Goal: Task Accomplishment & Management: Complete application form

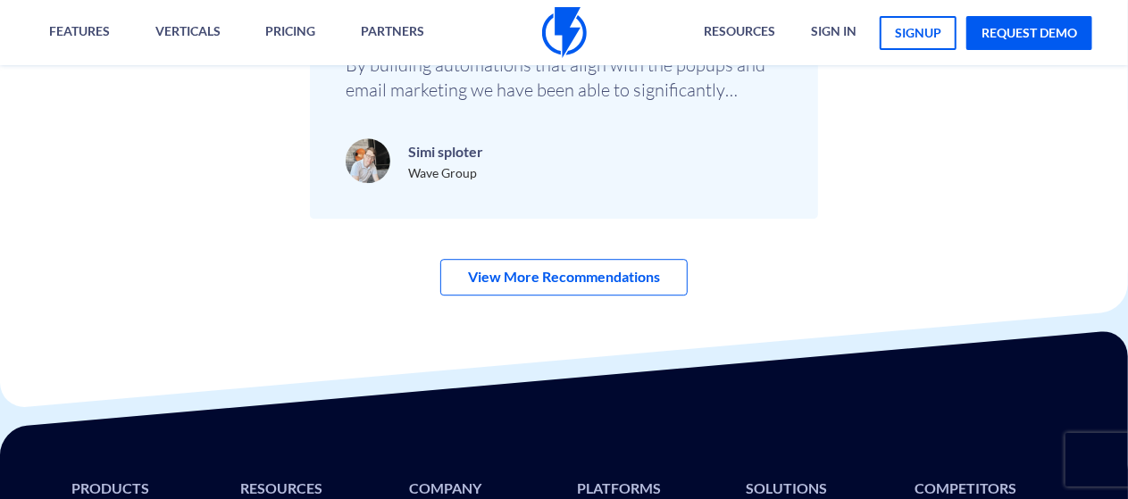
scroll to position [6115, 0]
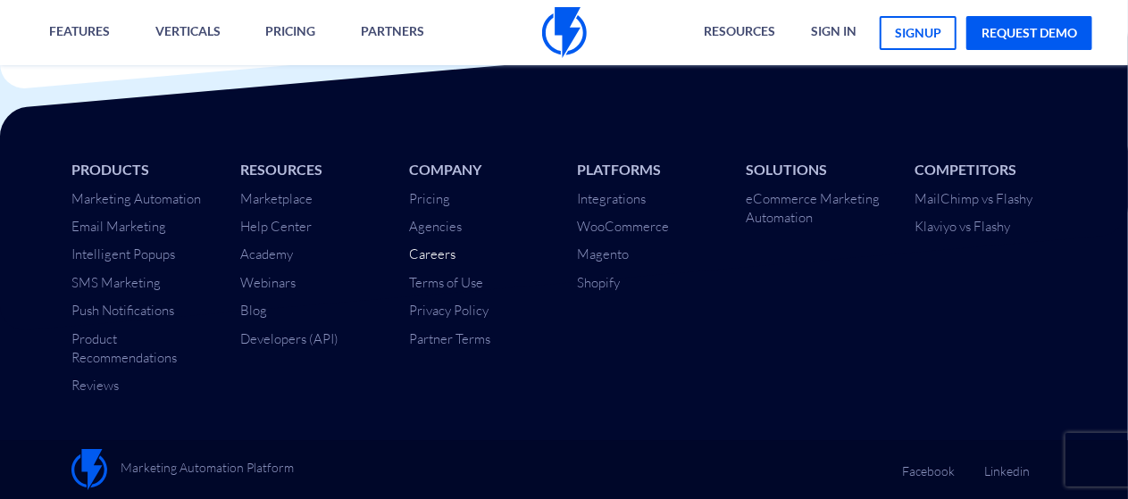
click at [439, 249] on link "Careers" at bounding box center [432, 254] width 46 height 17
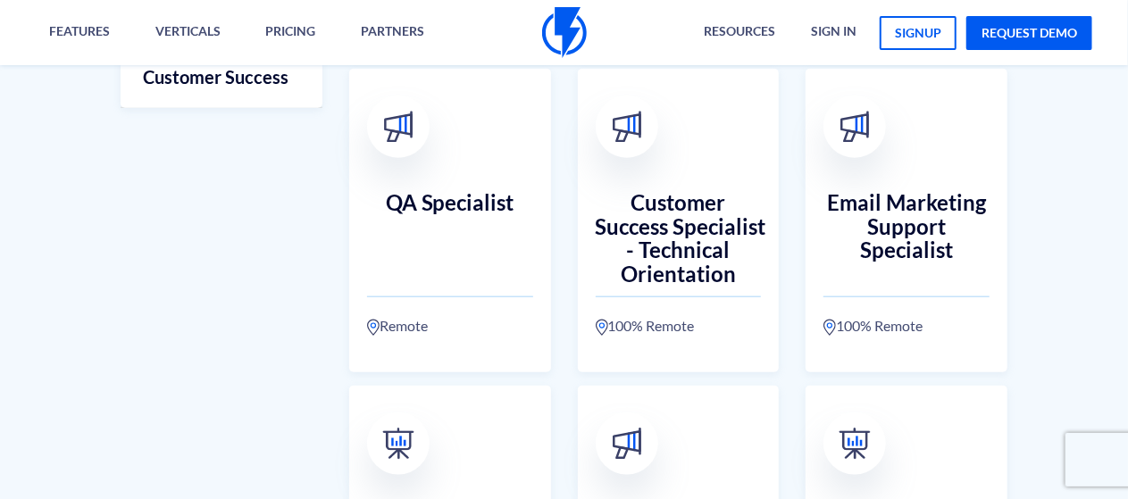
scroll to position [847, 0]
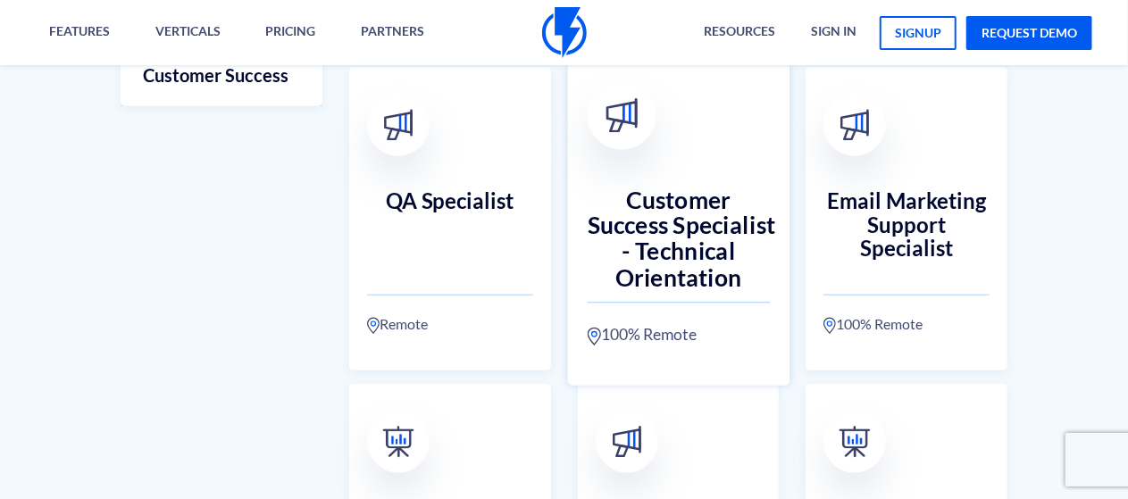
click at [717, 213] on h3 "Customer Success Specialist - Technical Orientation" at bounding box center [678, 226] width 182 height 79
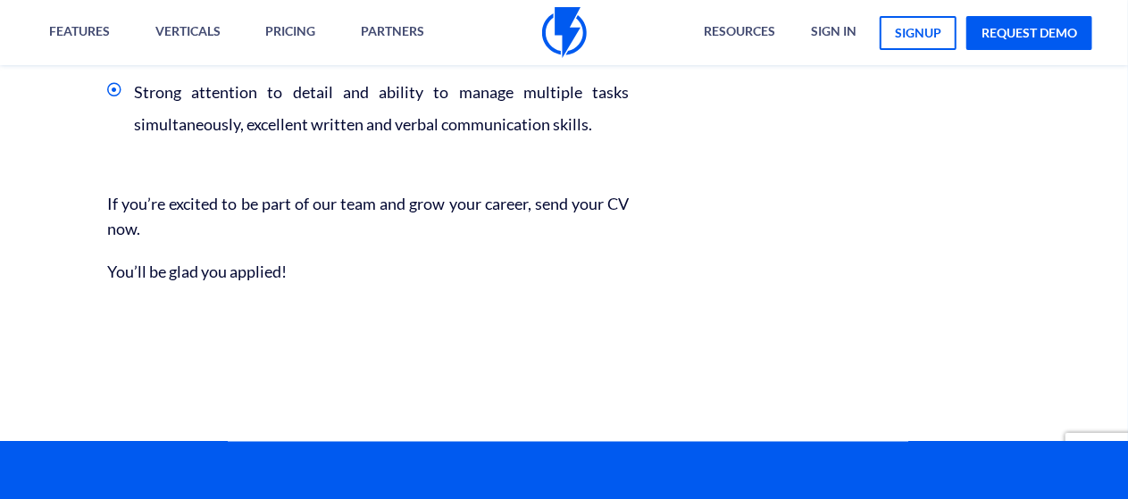
scroll to position [1497, 0]
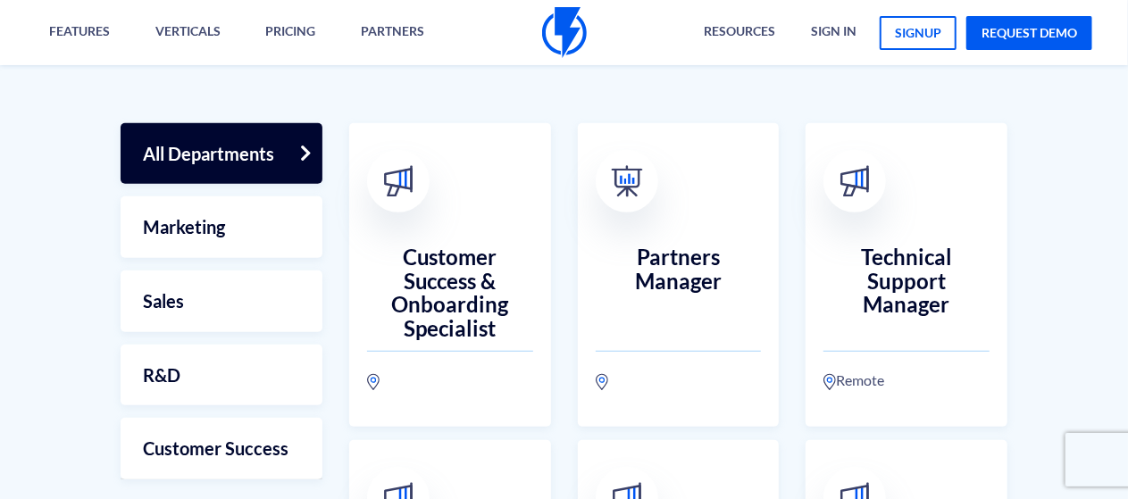
scroll to position [472, 0]
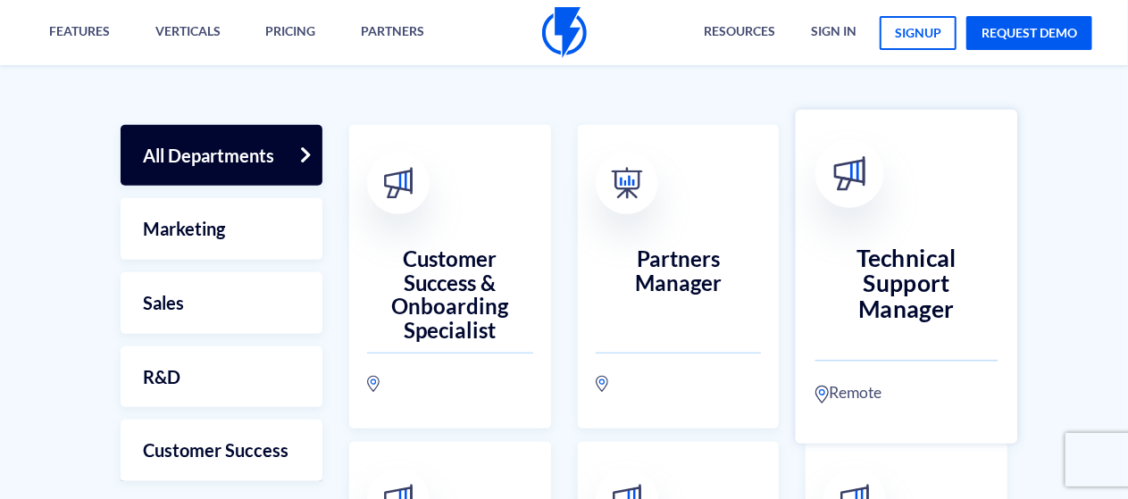
click at [917, 251] on h3 "Technical Support Manager" at bounding box center [906, 284] width 182 height 79
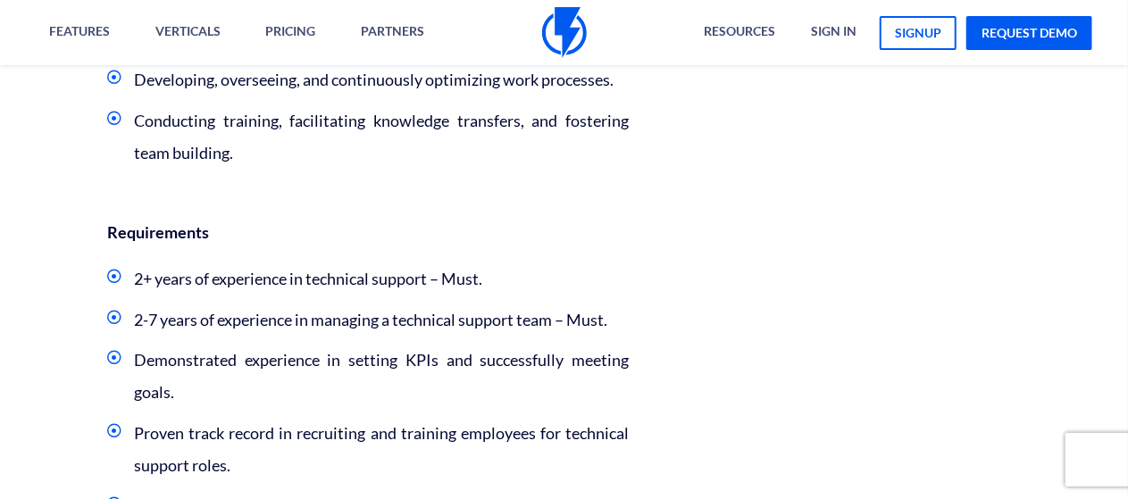
scroll to position [1364, 0]
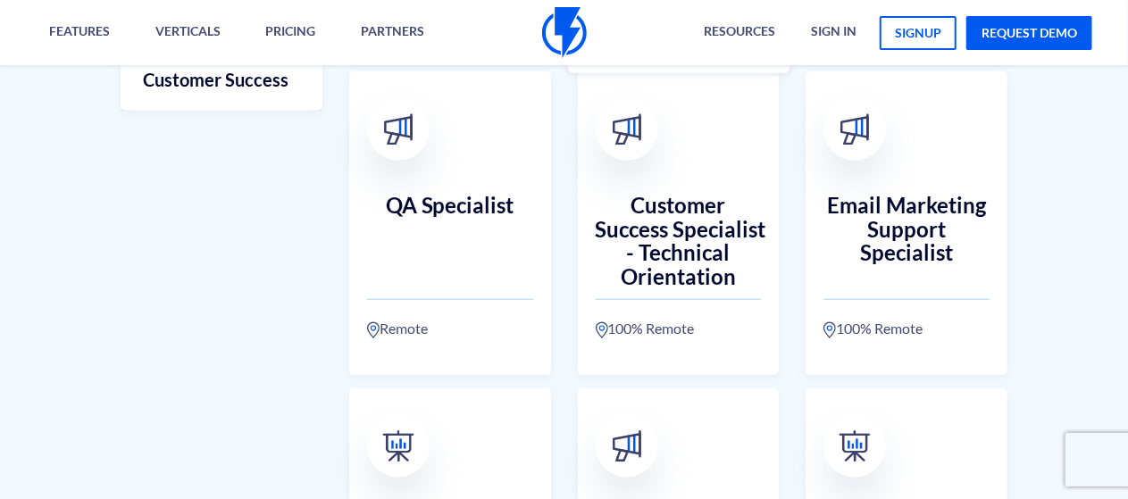
scroll to position [843, 0]
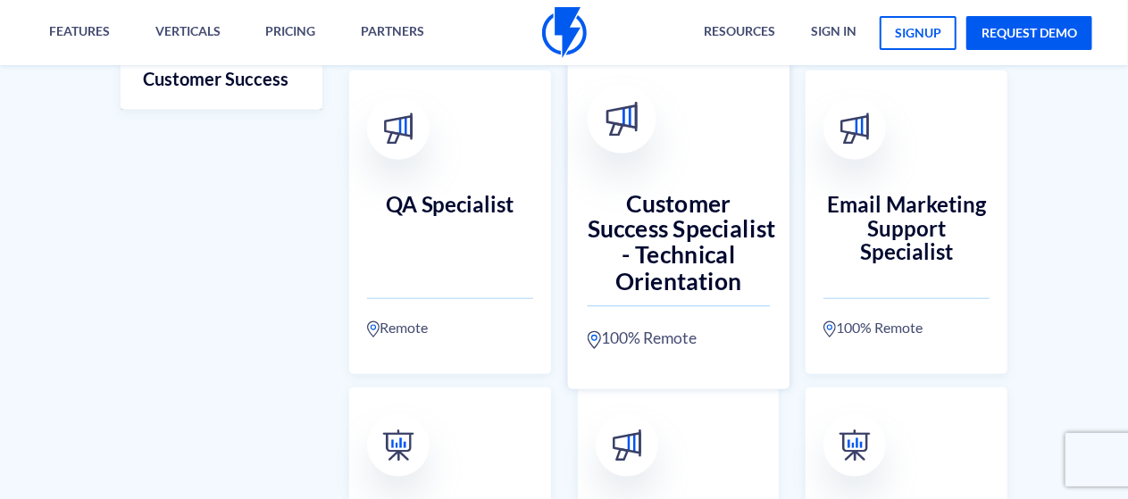
click at [655, 206] on h3 "Customer Success Specialist - Technical Orientation" at bounding box center [678, 229] width 182 height 79
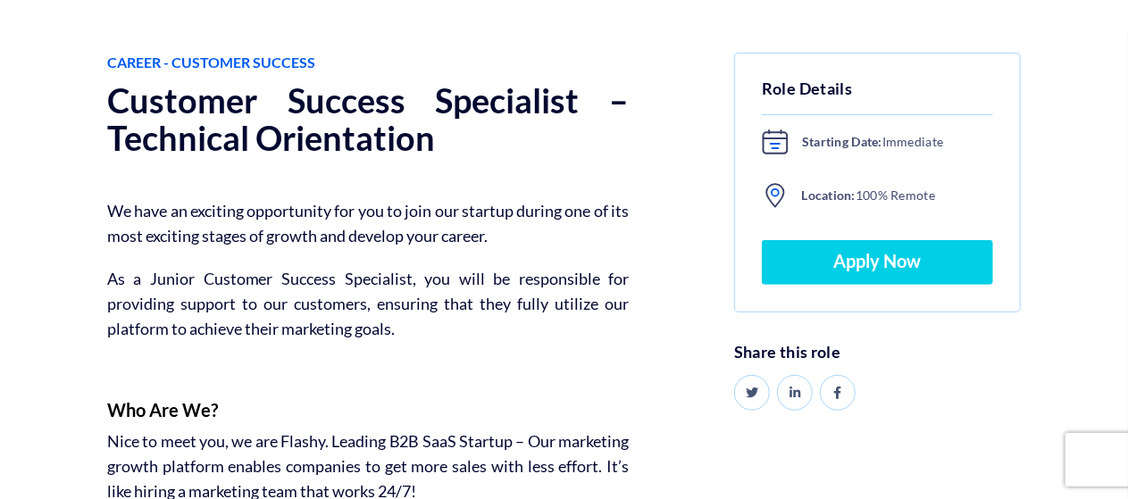
scroll to position [330, 0]
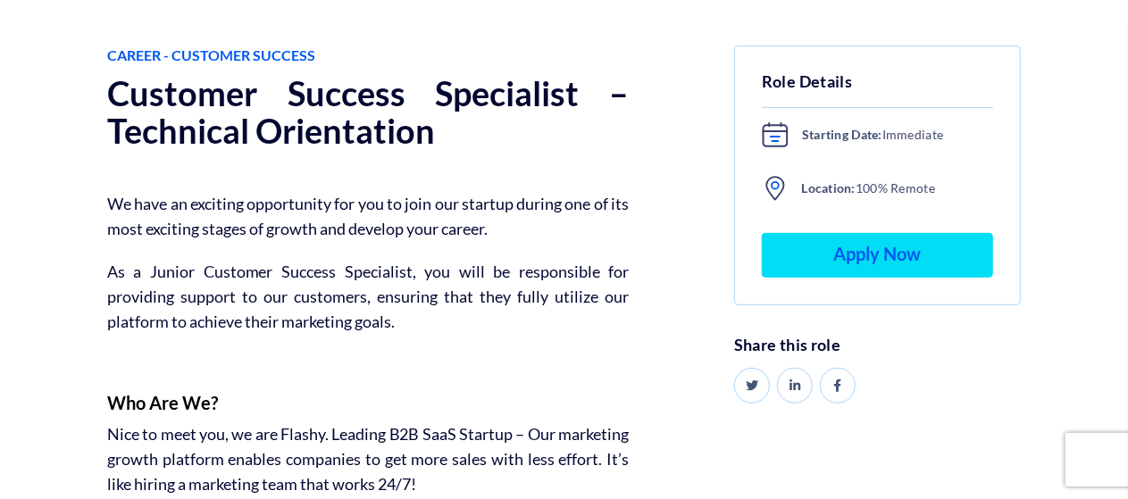
click at [888, 258] on link "Apply Now" at bounding box center [877, 255] width 231 height 45
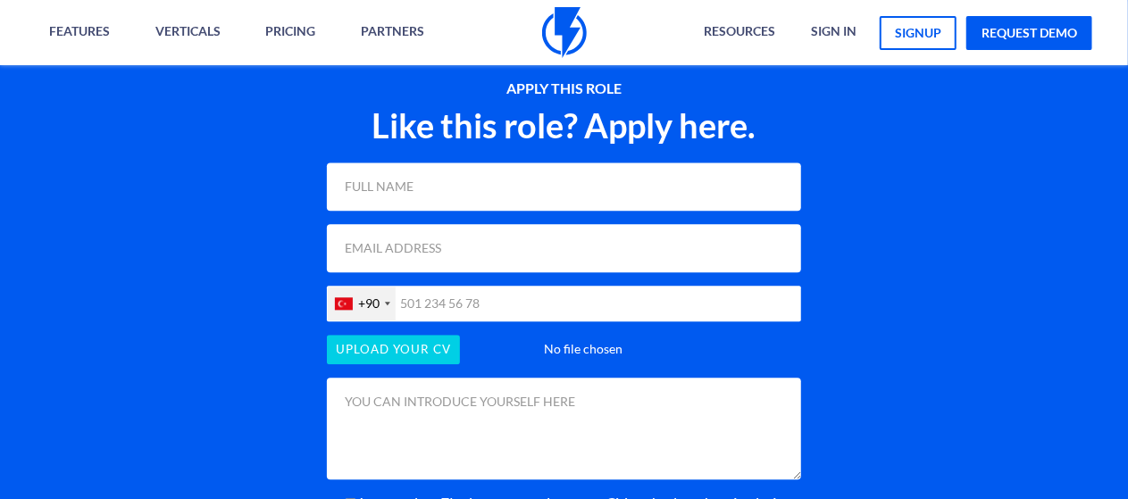
scroll to position [1953, 0]
